Goal: Transaction & Acquisition: Purchase product/service

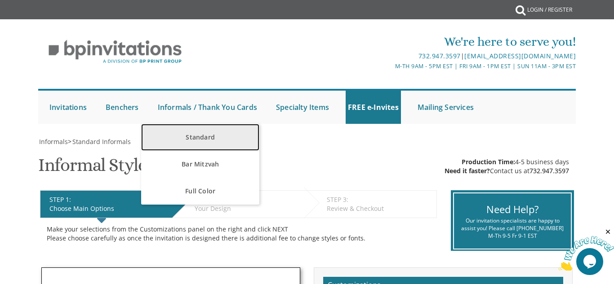
click at [209, 140] on link "Standard" at bounding box center [200, 137] width 118 height 27
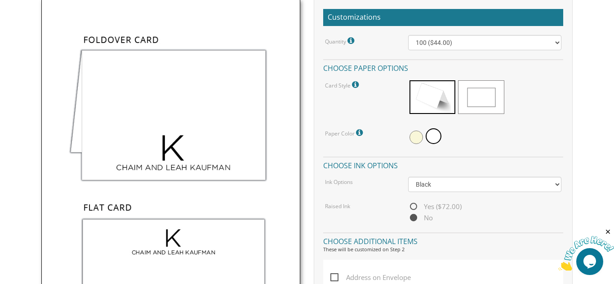
scroll to position [261, 0]
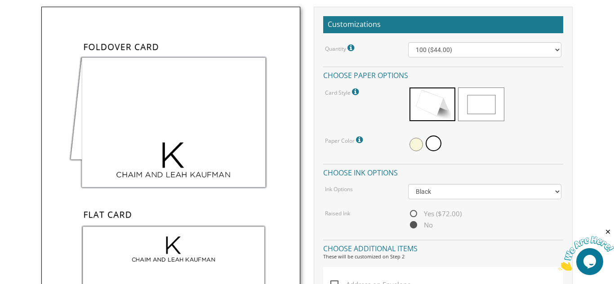
click at [133, 46] on img at bounding box center [170, 199] width 259 height 384
click at [147, 76] on img at bounding box center [170, 199] width 259 height 384
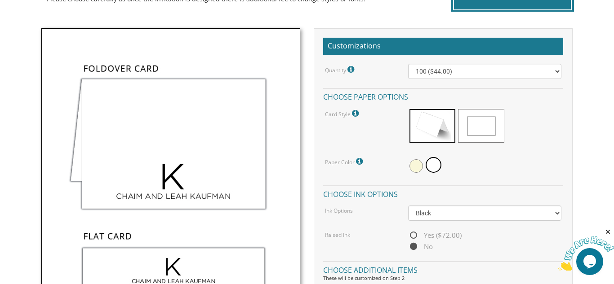
scroll to position [238, 0]
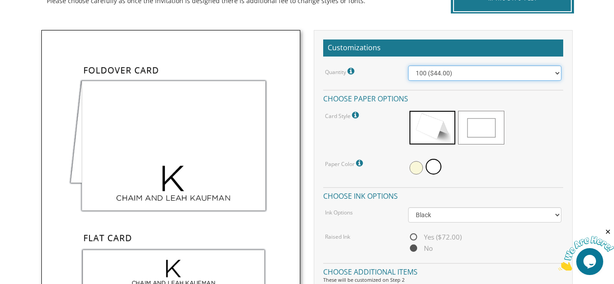
click at [557, 73] on select "100 ($44.00) 200 ($63.00) 300 ($82.00) 400 ($101.00) 500 ($120.00) 600 ($139.00…" at bounding box center [484, 73] width 153 height 15
click at [568, 67] on div "100 ($44.00) 200 ($63.00) 300 ($82.00) 400 ($101.00) 500 ($120.00) 600 ($139.00…" at bounding box center [484, 73] width 167 height 15
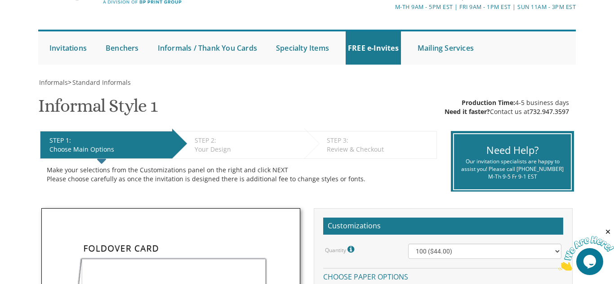
scroll to position [58, 0]
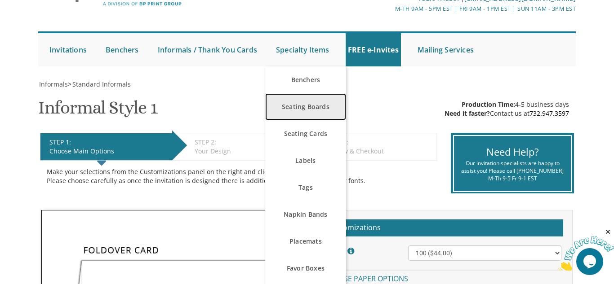
click at [300, 110] on link "Seating Boards" at bounding box center [305, 106] width 81 height 27
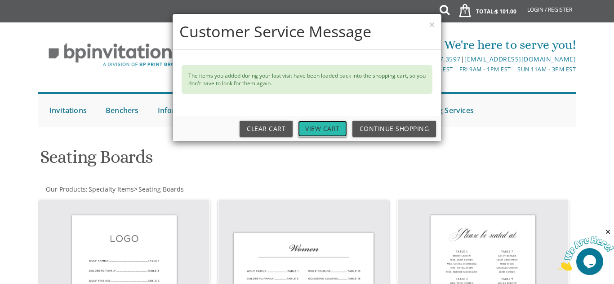
click at [324, 128] on link "View Cart" at bounding box center [322, 129] width 49 height 16
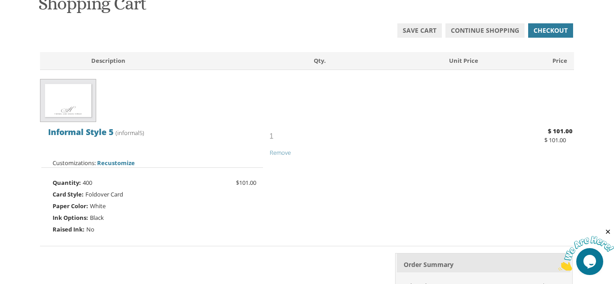
scroll to position [149, 0]
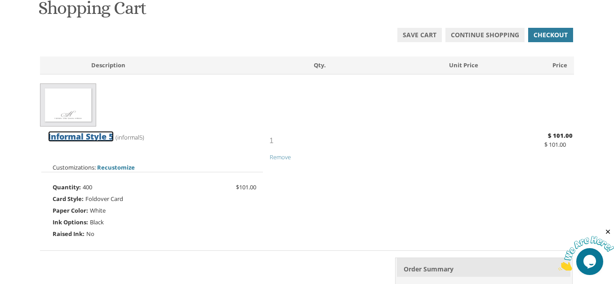
click at [70, 135] on span "Informal Style 5" at bounding box center [81, 136] width 66 height 11
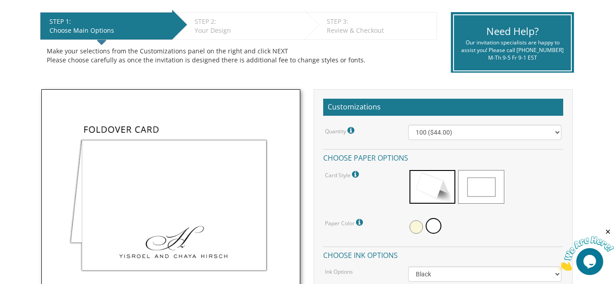
scroll to position [62, 0]
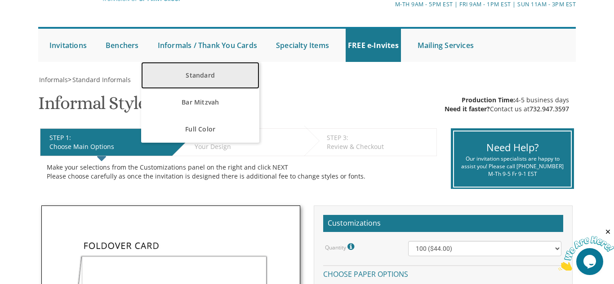
click at [208, 73] on link "Standard" at bounding box center [200, 75] width 118 height 27
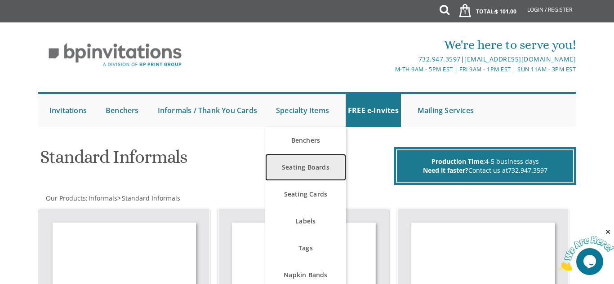
click at [300, 175] on link "Seating Boards" at bounding box center [305, 167] width 81 height 27
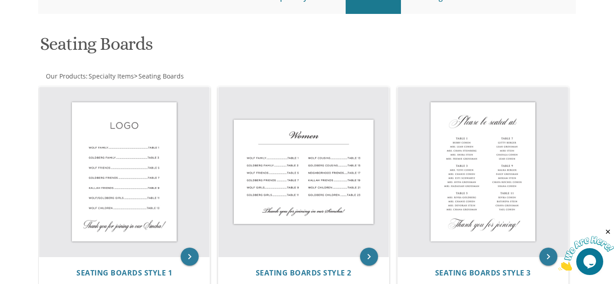
scroll to position [53, 0]
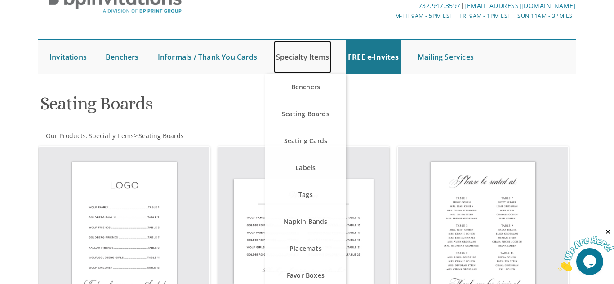
click at [296, 61] on link "Specialty Items" at bounding box center [303, 56] width 58 height 33
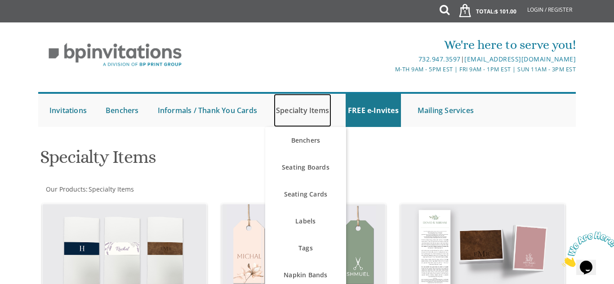
click at [299, 113] on link "Specialty Items" at bounding box center [303, 110] width 58 height 33
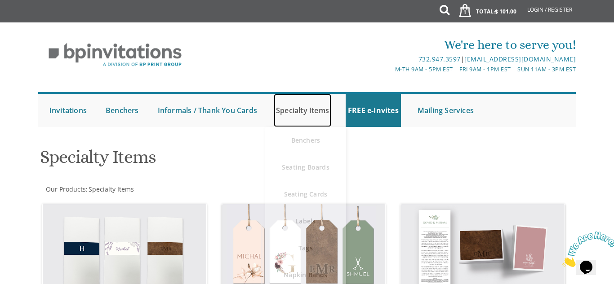
click at [307, 113] on link "Specialty Items" at bounding box center [303, 110] width 58 height 33
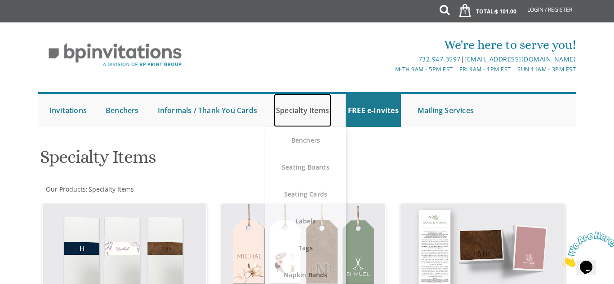
click at [317, 111] on link "Specialty Items" at bounding box center [303, 110] width 58 height 33
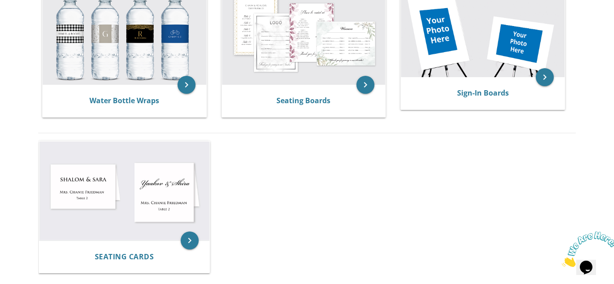
scroll to position [518, 0]
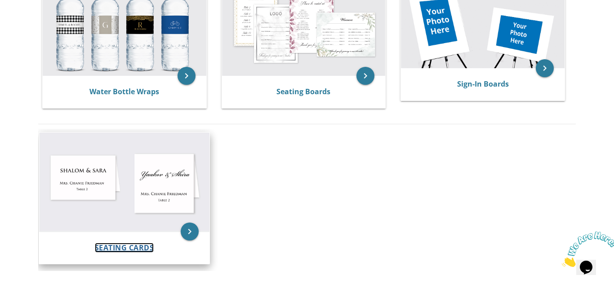
click at [121, 245] on span "Seating Cards" at bounding box center [124, 248] width 59 height 10
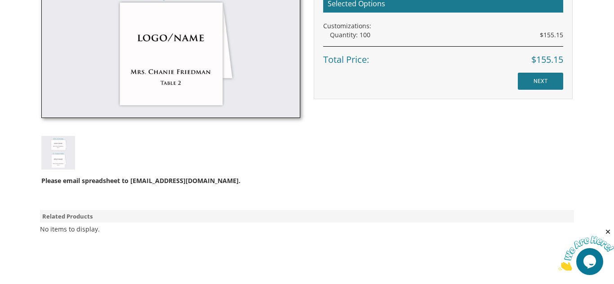
scroll to position [410, 0]
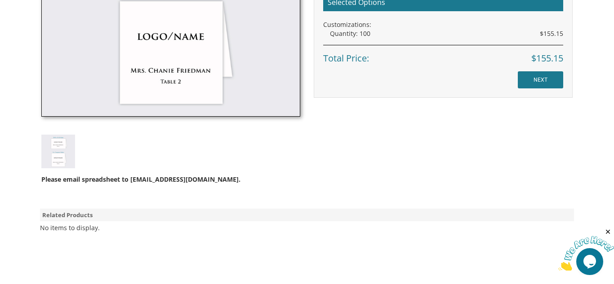
click at [55, 148] on img at bounding box center [58, 152] width 34 height 34
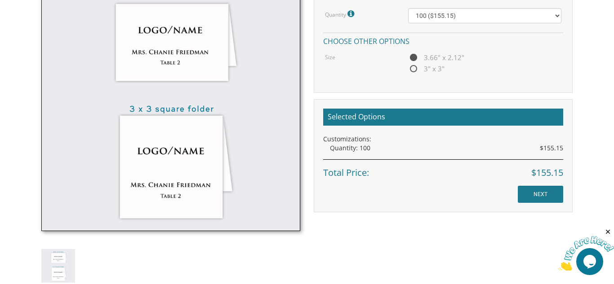
scroll to position [242, 0]
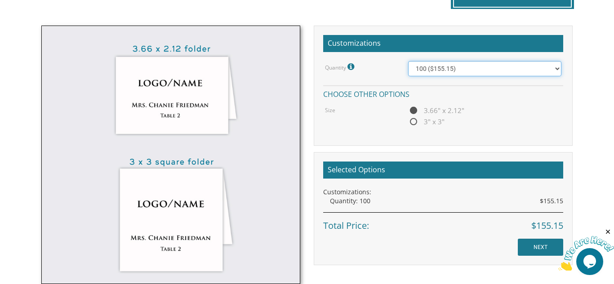
click at [557, 70] on select "100 ($155.15) 200 ($172.55) 300 ($171.80) 400 ($191.75)" at bounding box center [484, 68] width 153 height 15
click at [408, 61] on select "100 ($155.15) 200 ($172.55) 300 ($171.80) 400 ($191.75)" at bounding box center [484, 68] width 153 height 15
click at [556, 70] on select "100 ($155.15) 200 ($172.55) 300 ($171.80) 400 ($191.75)" at bounding box center [484, 68] width 153 height 15
select select "400"
click at [408, 61] on select "100 ($155.15) 200 ($172.55) 300 ($171.80) 400 ($191.75)" at bounding box center [484, 68] width 153 height 15
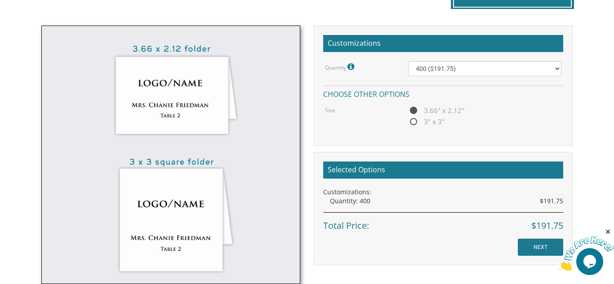
click at [350, 66] on icon at bounding box center [351, 67] width 9 height 8
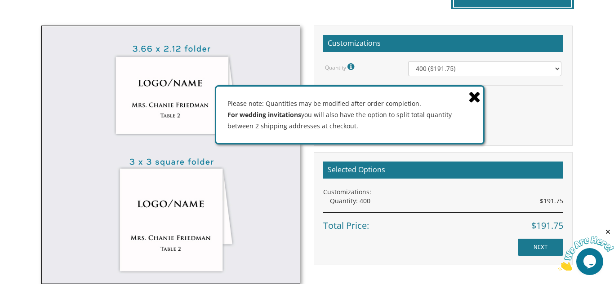
click at [477, 97] on icon at bounding box center [474, 97] width 13 height 16
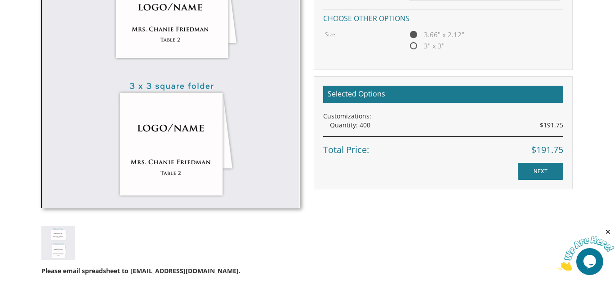
scroll to position [320, 0]
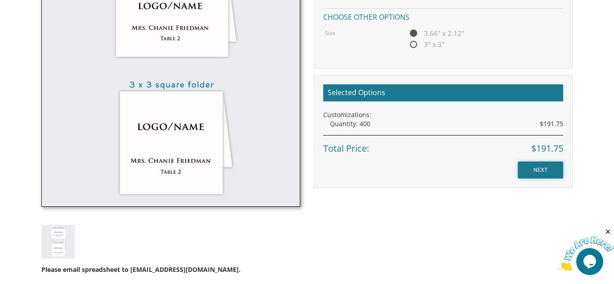
click at [540, 176] on input "NEXT" at bounding box center [540, 170] width 45 height 17
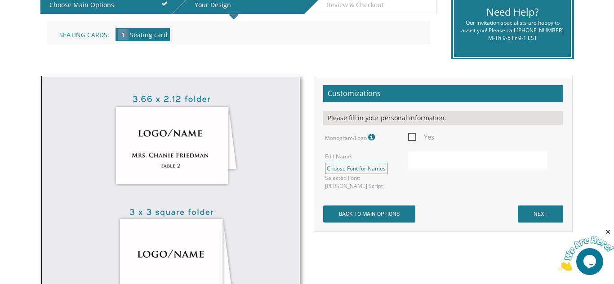
scroll to position [212, 0]
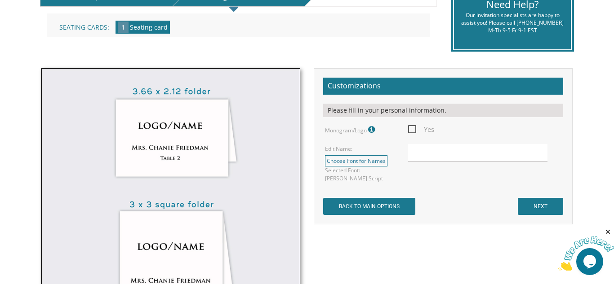
click at [371, 128] on icon at bounding box center [372, 130] width 9 height 8
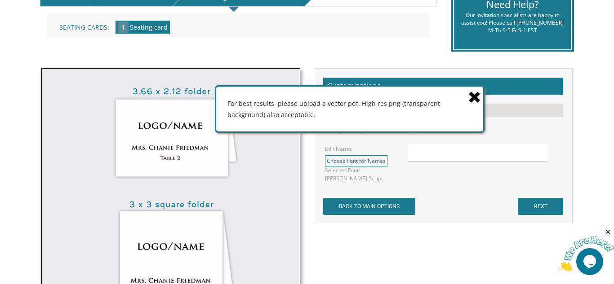
click at [387, 145] on div "Edit Name: Choose Font for Names Please look through the font previews below, a…" at bounding box center [359, 163] width 83 height 38
click at [475, 98] on icon at bounding box center [474, 97] width 13 height 16
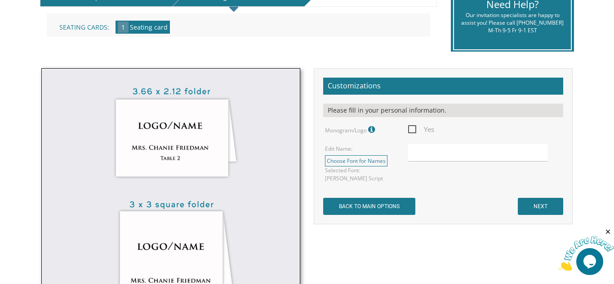
click at [411, 130] on span "Yes" at bounding box center [421, 129] width 26 height 11
click at [411, 130] on input "Yes" at bounding box center [411, 129] width 6 height 6
checkbox input "true"
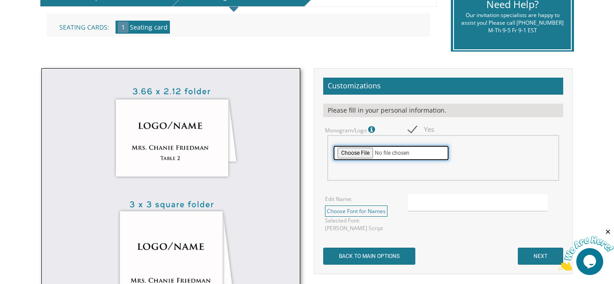
click at [364, 152] on input "file" at bounding box center [391, 153] width 117 height 16
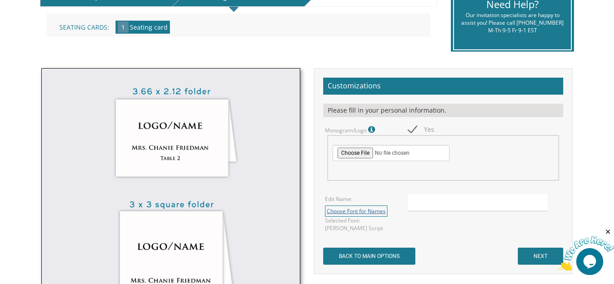
click at [363, 213] on link "Choose Font for Names" at bounding box center [356, 211] width 62 height 11
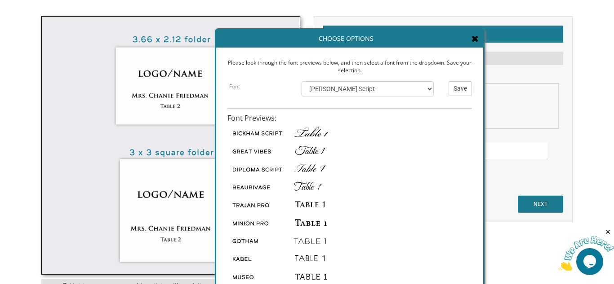
scroll to position [266, 0]
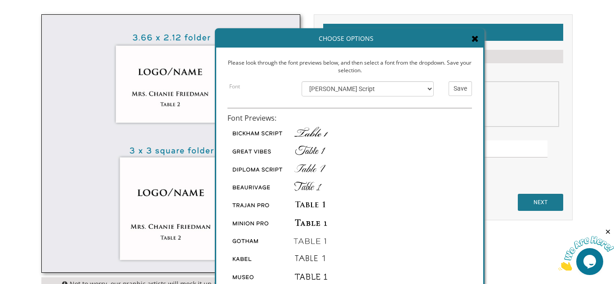
click at [319, 222] on img at bounding box center [297, 222] width 140 height 18
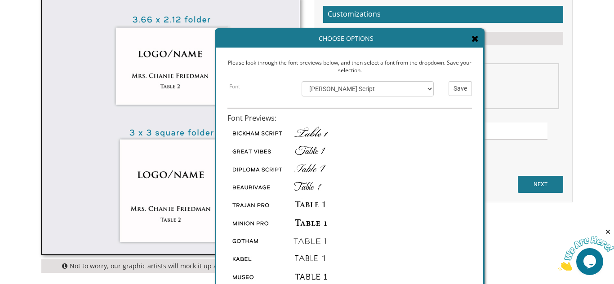
scroll to position [302, 0]
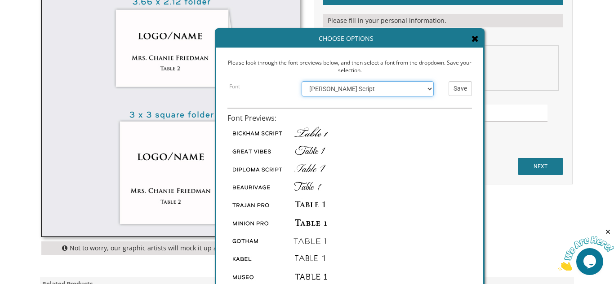
click at [430, 90] on select "Bickham Script Great Vibes Diploma Script Beaurivage Trajan Pro Minion Pro Goth…" at bounding box center [368, 88] width 132 height 15
click at [302, 81] on select "Bickham Script Great Vibes Diploma Script Beaurivage Trajan Pro Minion Pro Goth…" at bounding box center [368, 88] width 132 height 15
click at [428, 89] on select "Bickham Script Great Vibes Diploma Script Beaurivage Trajan Pro Minion Pro Goth…" at bounding box center [368, 88] width 132 height 15
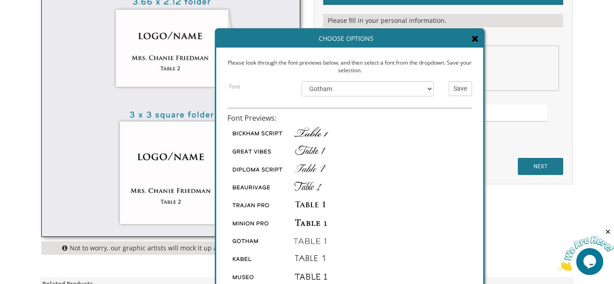
click at [391, 237] on div at bounding box center [349, 207] width 244 height 169
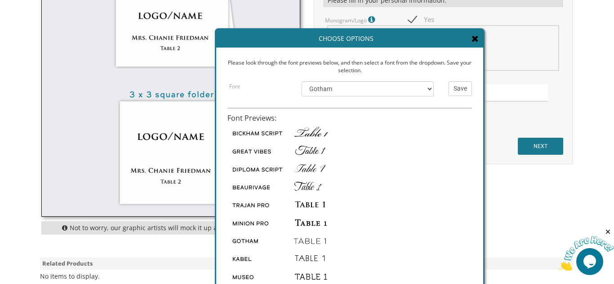
scroll to position [328, 0]
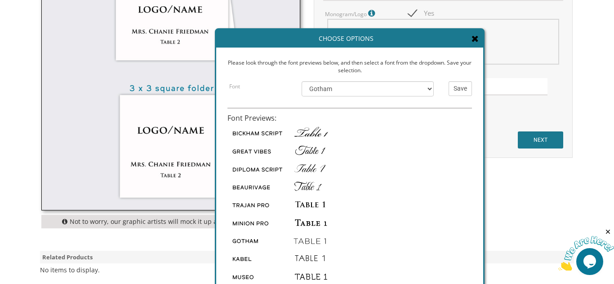
click at [311, 169] on img at bounding box center [297, 168] width 140 height 18
click at [426, 87] on select "Bickham Script Great Vibes Diploma Script Beaurivage Trajan Pro Minion Pro Goth…" at bounding box center [368, 88] width 132 height 15
select select "/store/pc/catalog/Diploma-sc.jpg"
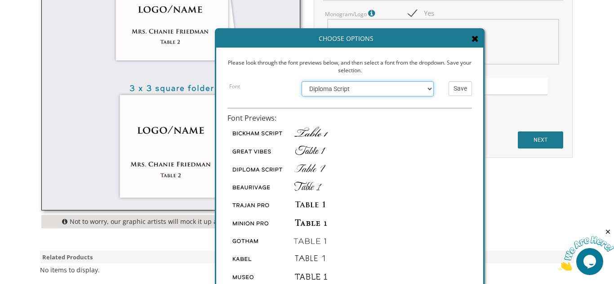
click at [302, 81] on select "Bickham Script Great Vibes Diploma Script Beaurivage Trajan Pro Minion Pro Goth…" at bounding box center [368, 88] width 132 height 15
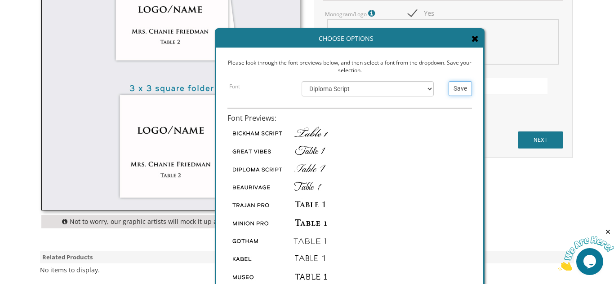
click at [464, 85] on input "Save" at bounding box center [460, 88] width 23 height 15
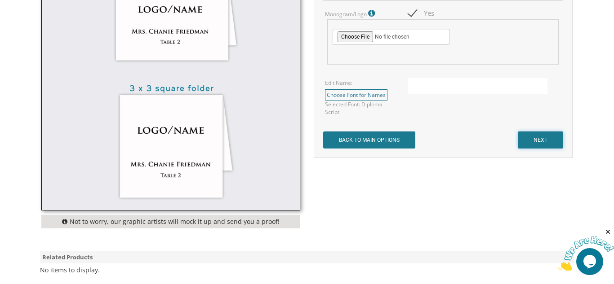
click at [537, 141] on input "NEXT" at bounding box center [540, 140] width 45 height 17
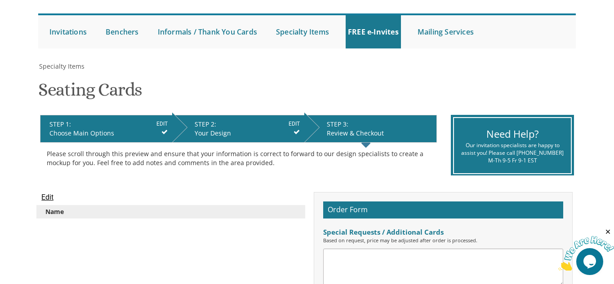
scroll to position [75, 0]
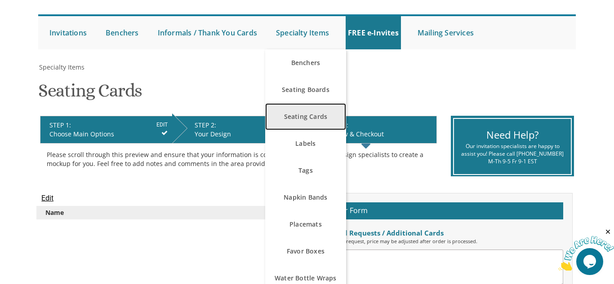
click at [310, 124] on link "Seating Cards" at bounding box center [305, 116] width 81 height 27
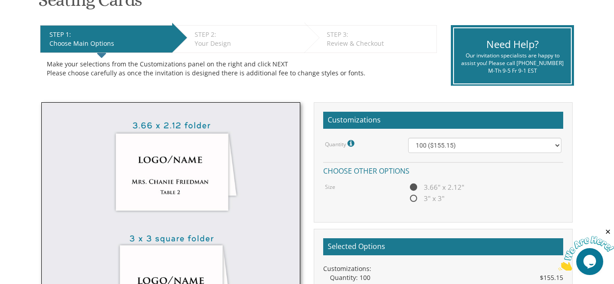
scroll to position [169, 0]
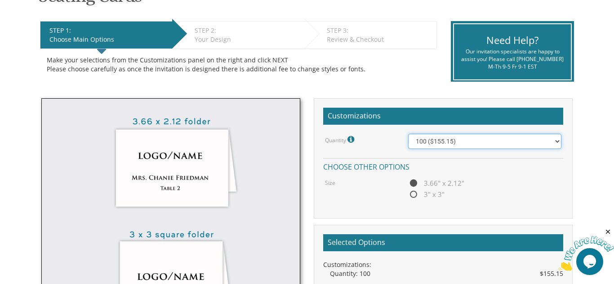
click at [558, 142] on select "100 ($155.15) 200 ($172.55) 300 ($171.80) 400 ($191.75)" at bounding box center [484, 141] width 153 height 15
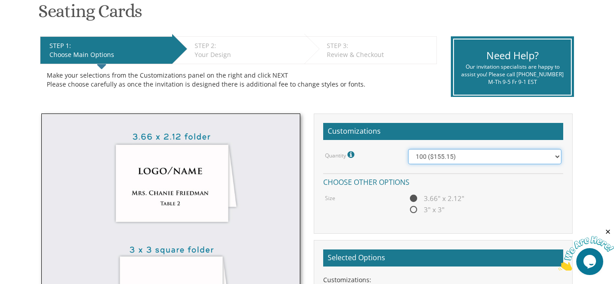
scroll to position [138, 0]
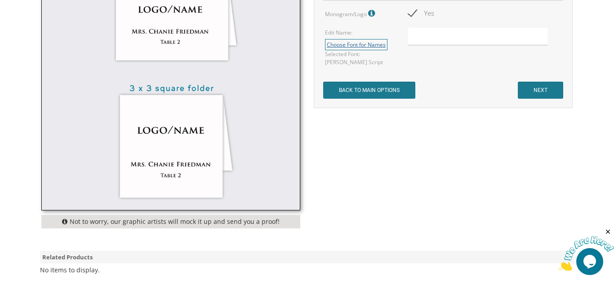
click at [378, 45] on link "Choose Font for Names" at bounding box center [356, 44] width 62 height 11
